Goal: Information Seeking & Learning: Learn about a topic

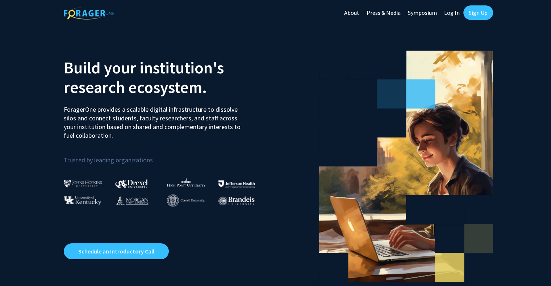
click at [451, 13] on link "Log In" at bounding box center [451, 12] width 23 height 25
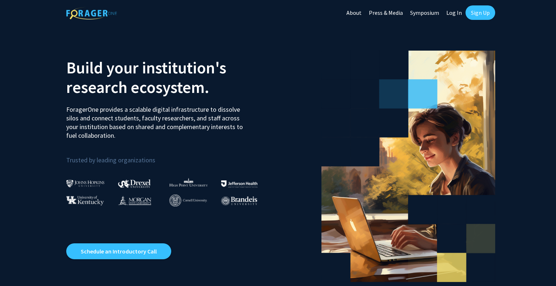
select select
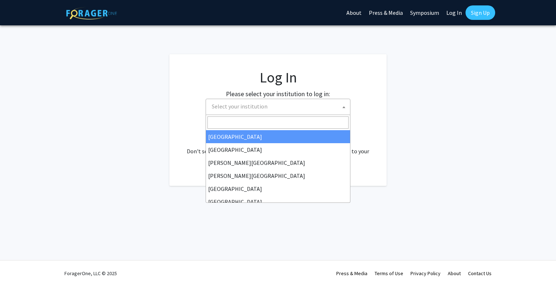
click at [283, 109] on span "Select your institution" at bounding box center [279, 106] width 141 height 15
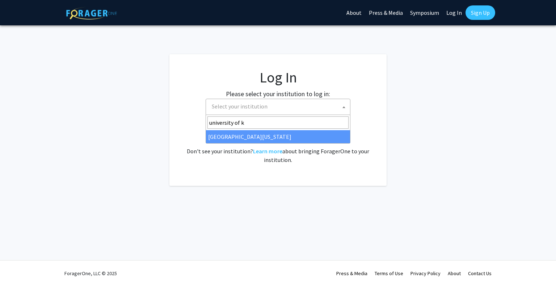
type input "university of k"
select select "13"
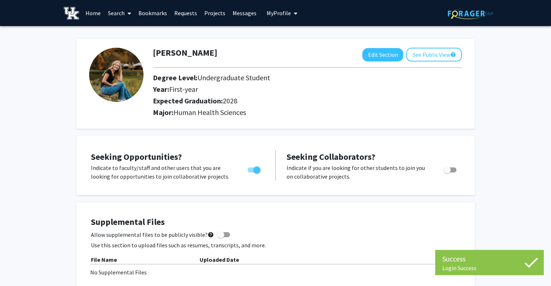
click at [124, 9] on link "Search" at bounding box center [119, 12] width 30 height 25
click at [126, 29] on span "Faculty/Staff" at bounding box center [130, 33] width 53 height 14
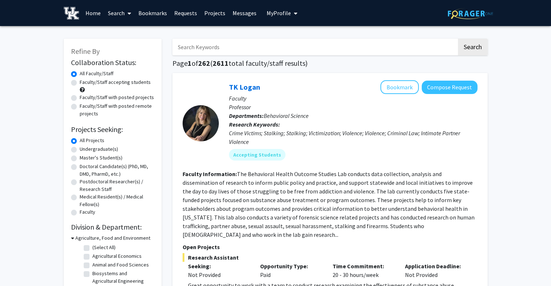
click at [80, 151] on label "Undergraduate(s)" at bounding box center [99, 150] width 38 height 8
click at [80, 150] on input "Undergraduate(s)" at bounding box center [82, 148] width 5 height 5
radio input "true"
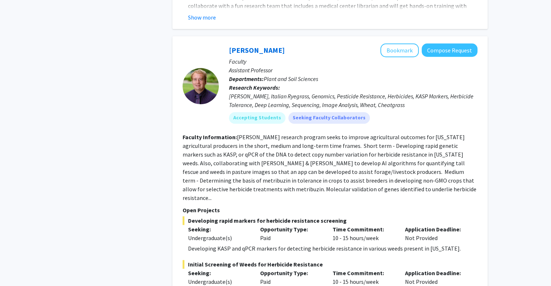
scroll to position [3475, 0]
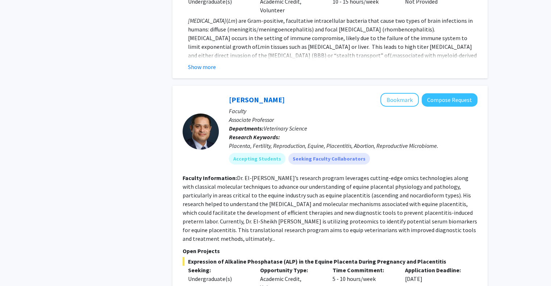
scroll to position [2414, 0]
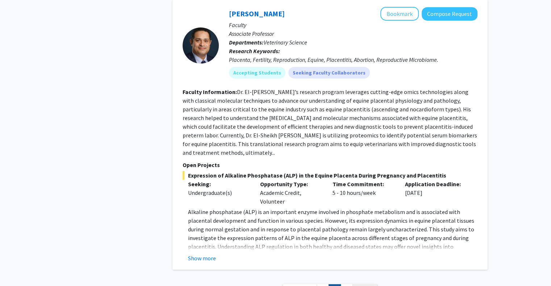
click at [358, 286] on span "Next »" at bounding box center [365, 290] width 16 height 7
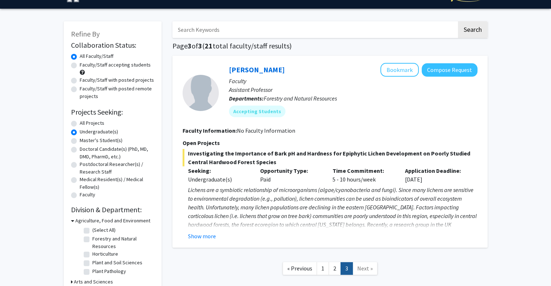
scroll to position [18, 0]
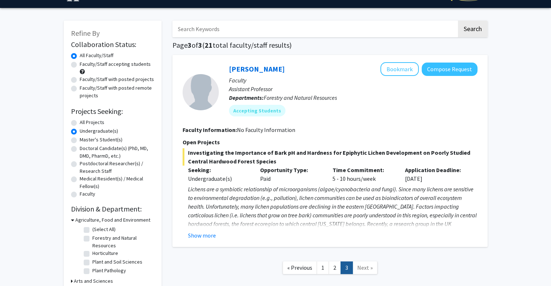
click at [80, 121] on label "All Projects" at bounding box center [92, 123] width 25 height 8
click at [80, 121] on input "All Projects" at bounding box center [82, 121] width 5 height 5
radio input "true"
